Goal: Check status

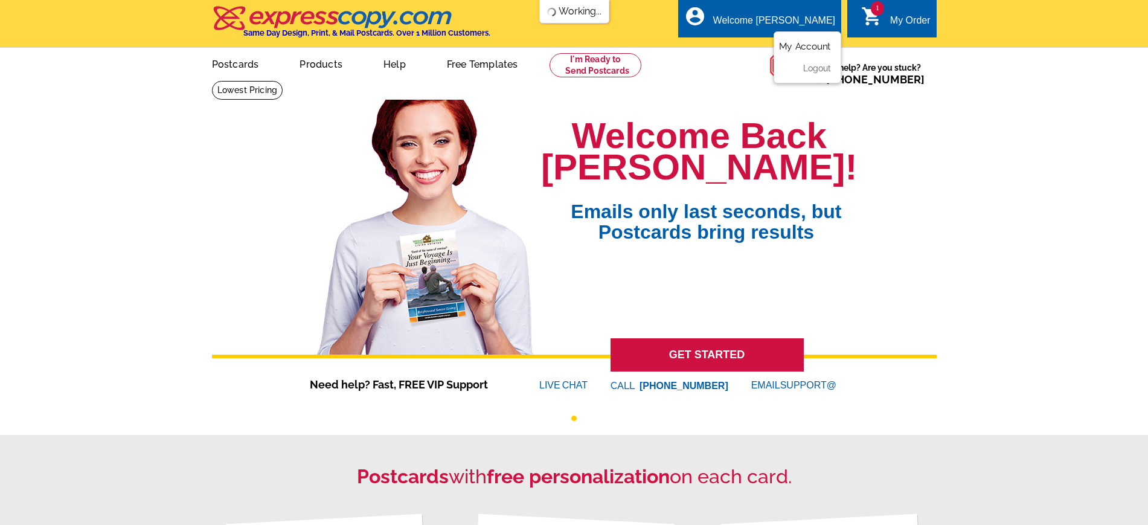
click at [805, 48] on link "My Account" at bounding box center [805, 46] width 52 height 11
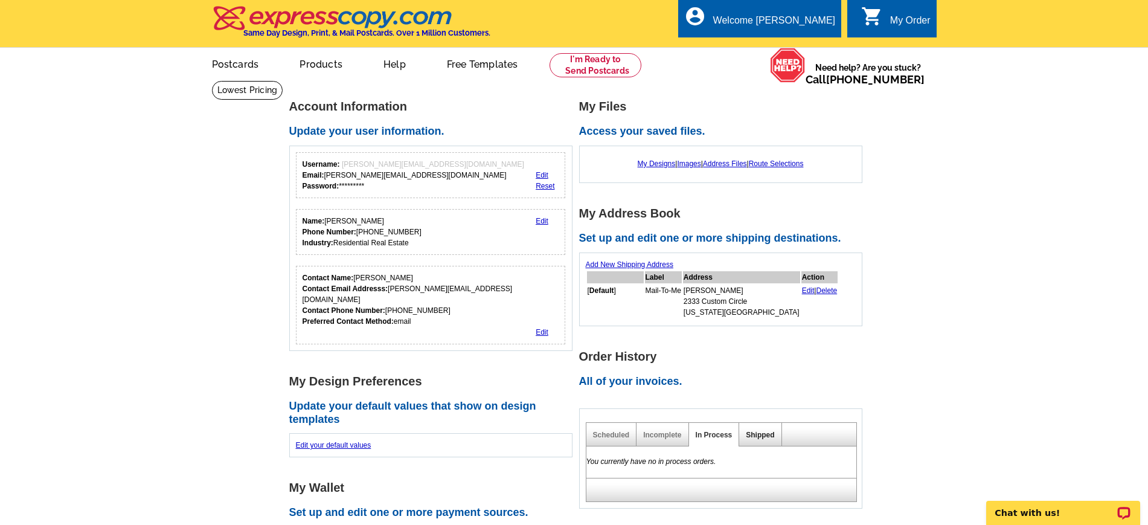
click at [767, 433] on link "Shipped" at bounding box center [760, 435] width 28 height 8
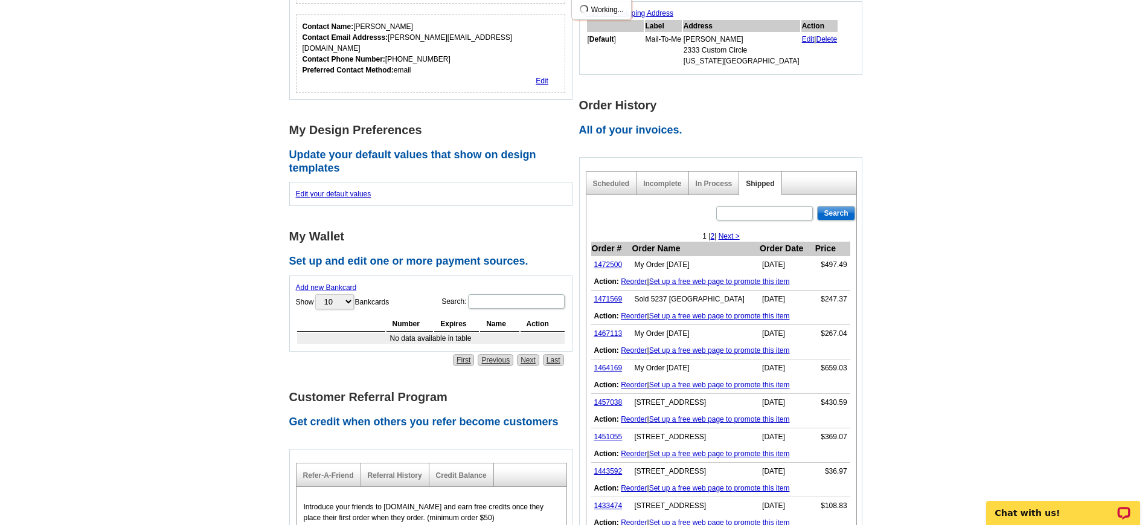
scroll to position [302, 0]
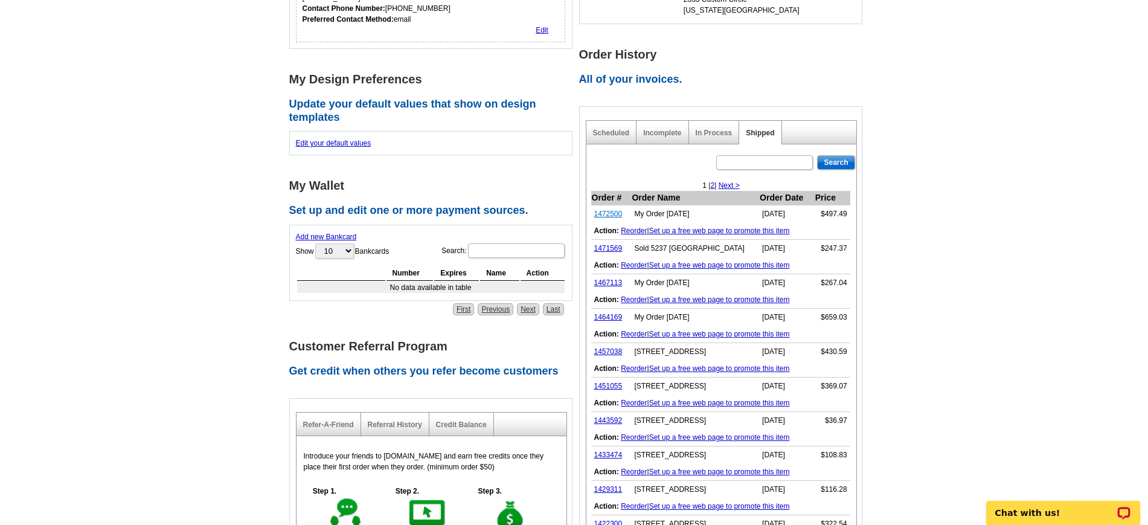
click at [608, 216] on link "1472500" at bounding box center [608, 214] width 28 height 8
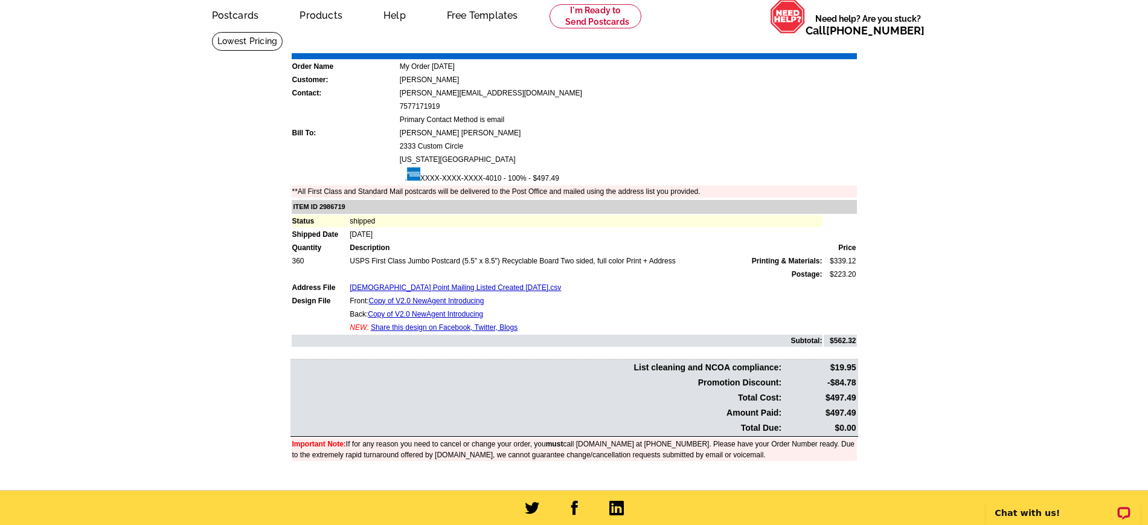
scroll to position [76, 0]
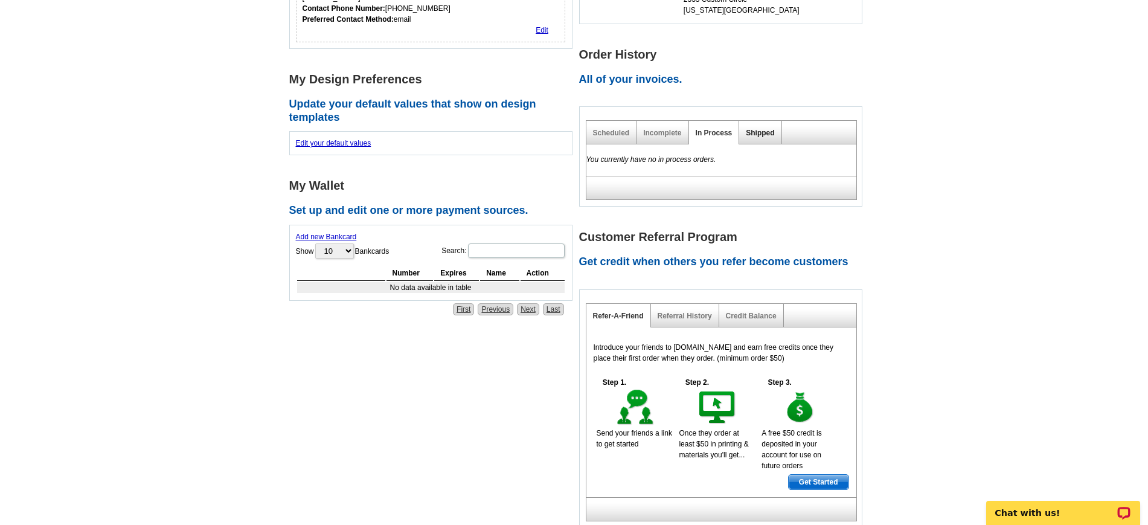
click at [761, 130] on link "Shipped" at bounding box center [760, 133] width 28 height 8
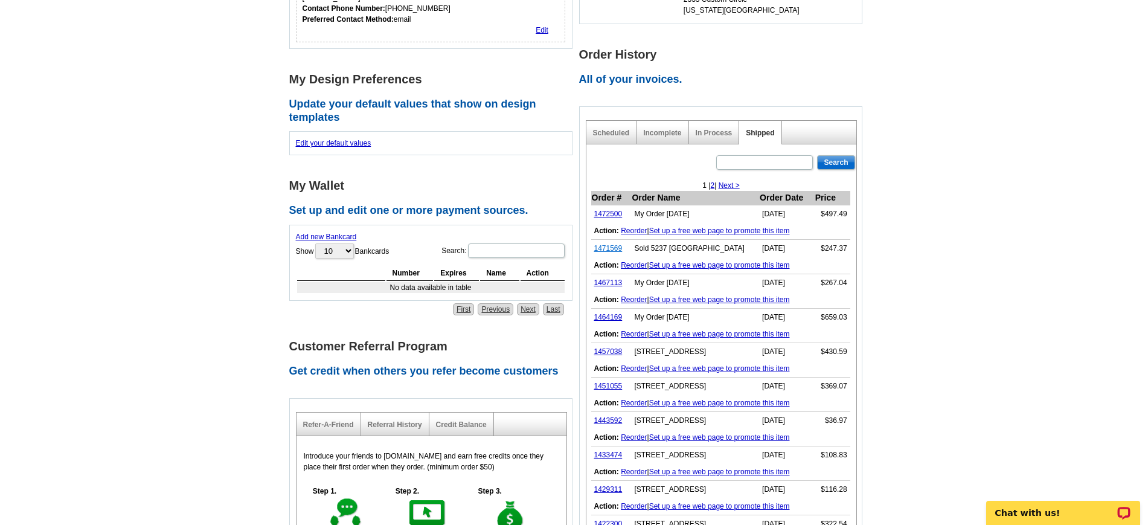
click at [605, 250] on link "1471569" at bounding box center [608, 248] width 28 height 8
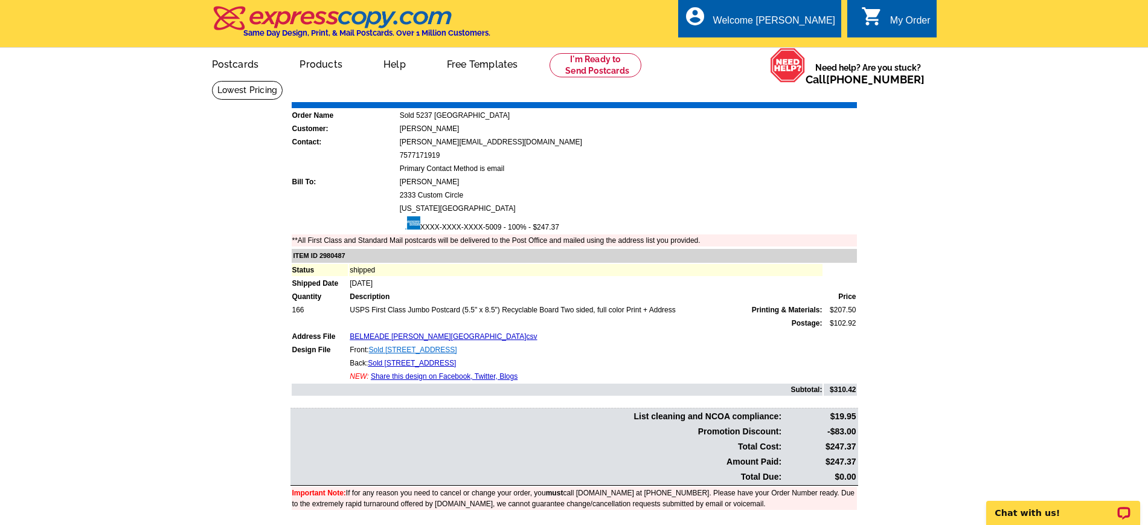
click at [411, 349] on link "Sold 5237 Shepperton 1" at bounding box center [413, 350] width 88 height 8
click at [405, 335] on link "BELMEADE Ridley Manor.csv" at bounding box center [443, 336] width 187 height 8
